Goal: Download file/media

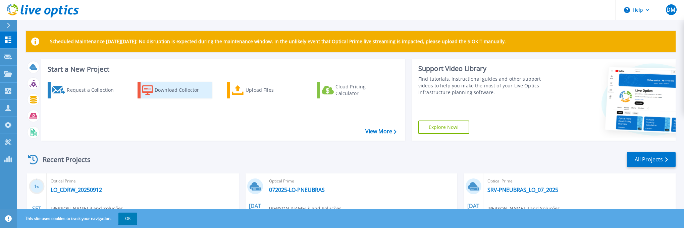
click at [167, 91] on div "Download Collector" at bounding box center [182, 90] width 54 height 13
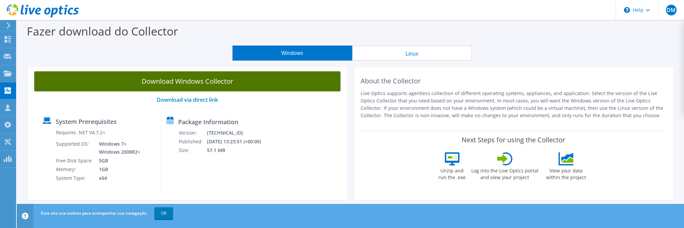
click at [175, 84] on link "Download Windows Collector" at bounding box center [187, 81] width 306 height 20
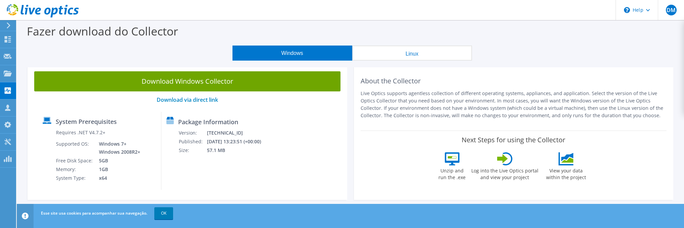
click at [164, 216] on link "OK" at bounding box center [163, 214] width 19 height 12
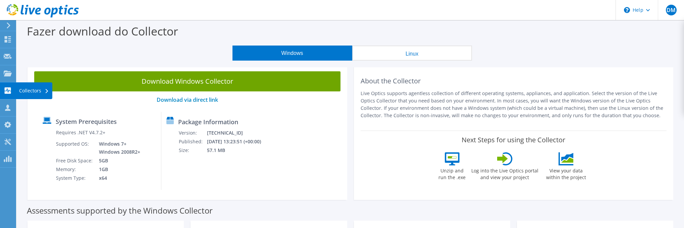
click at [9, 90] on icon at bounding box center [8, 91] width 8 height 6
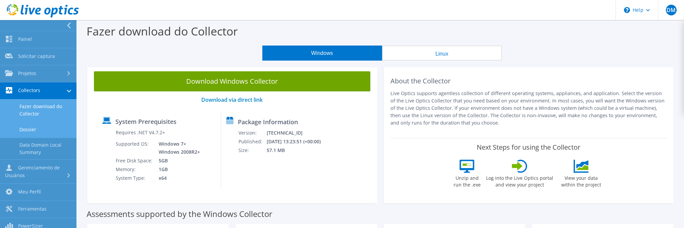
click at [29, 127] on link "Dossier" at bounding box center [38, 129] width 76 height 17
